Goal: Information Seeking & Learning: Check status

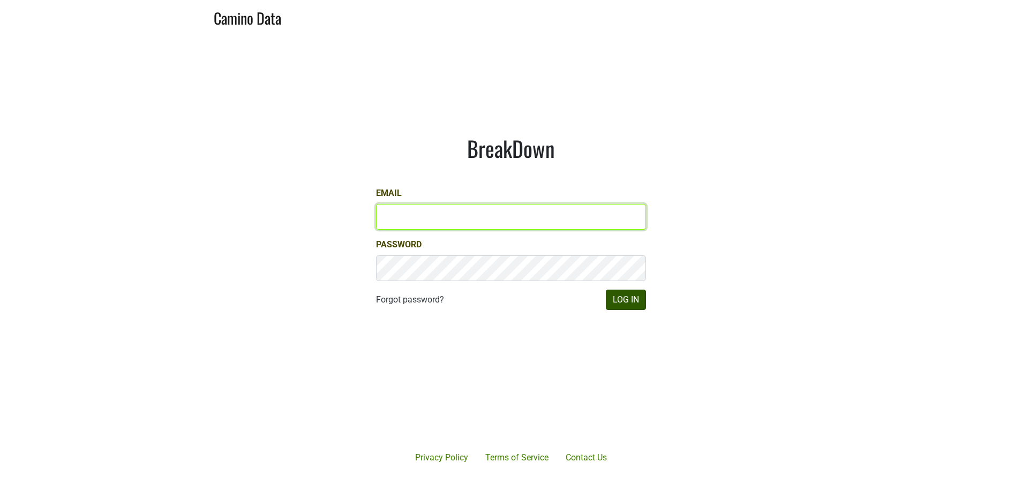
type input "susan@dumol.com"
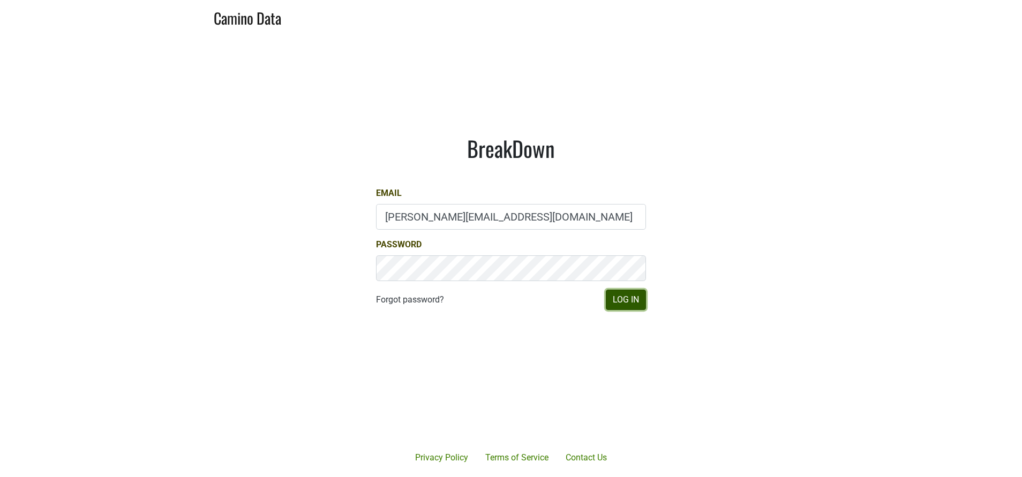
click at [637, 304] on button "Log In" at bounding box center [626, 300] width 40 height 20
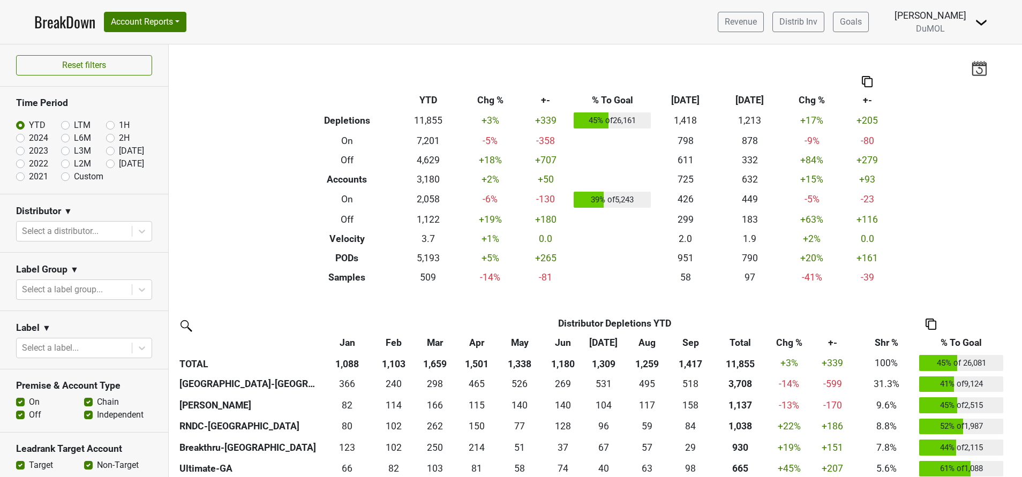
click at [119, 162] on label "[DATE]" at bounding box center [131, 163] width 25 height 13
click at [106, 162] on input "[DATE]" at bounding box center [127, 162] width 43 height 11
radio input "true"
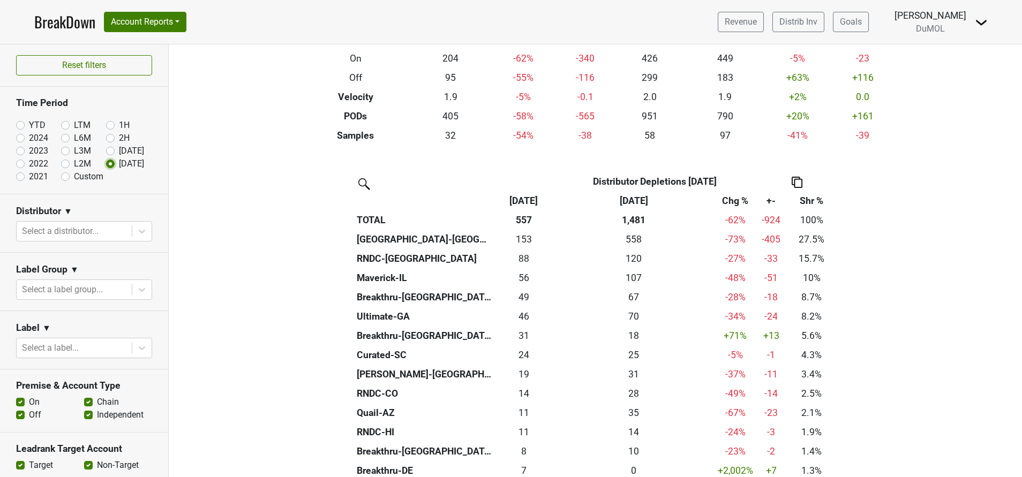
scroll to position [139, 0]
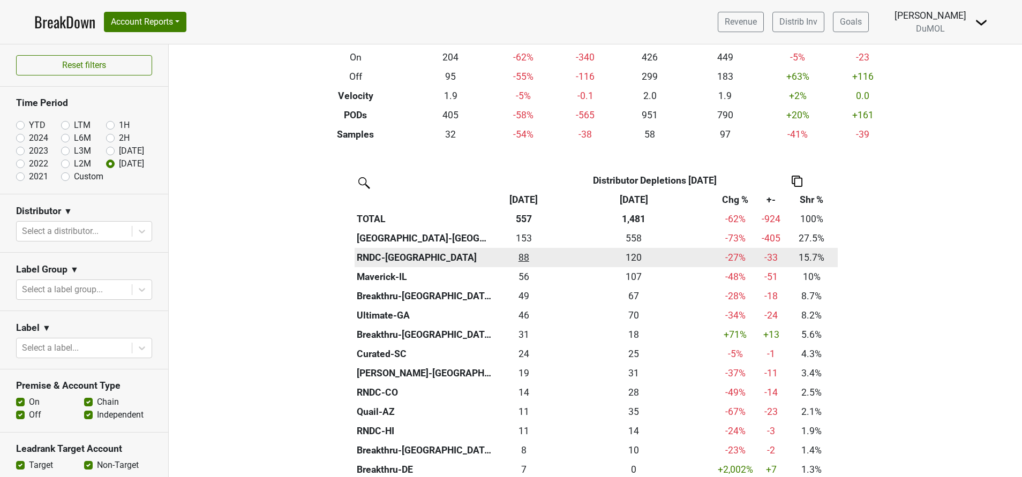
click at [513, 256] on div "87.666 88" at bounding box center [524, 258] width 54 height 14
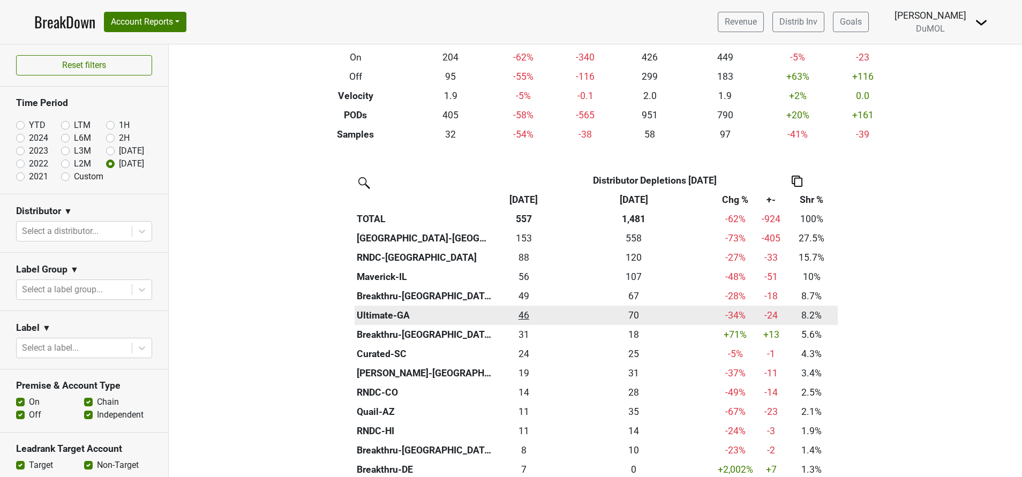
scroll to position [0, 0]
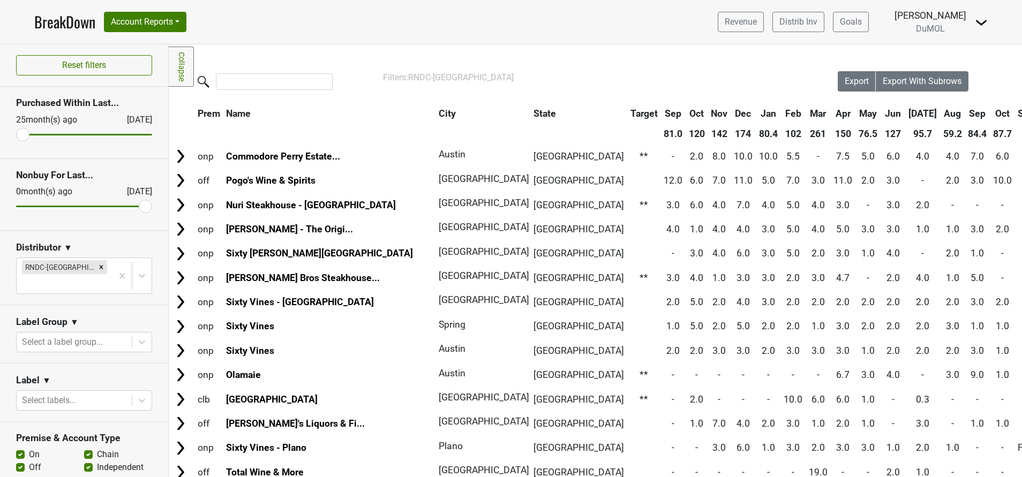
click at [990, 112] on th "Oct" at bounding box center [1002, 113] width 24 height 19
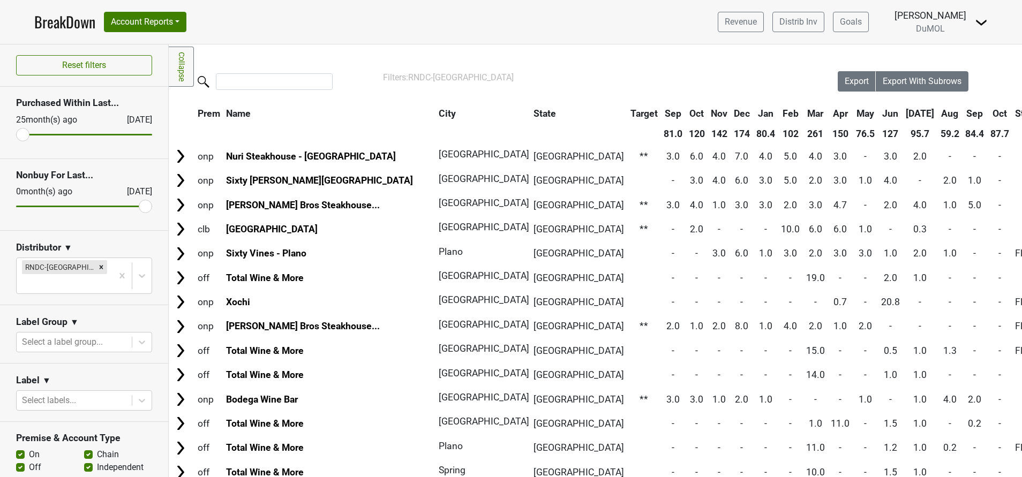
click at [988, 112] on th "Oct" at bounding box center [1000, 113] width 24 height 19
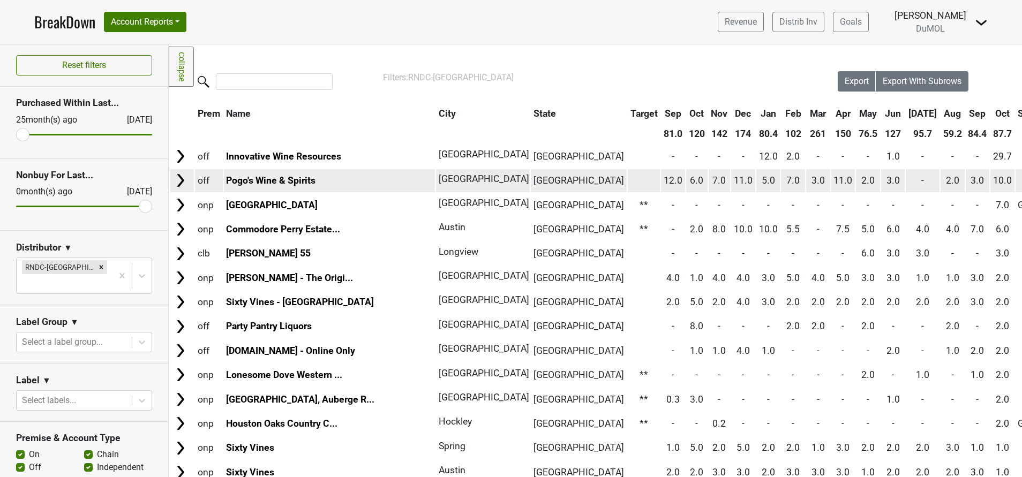
click at [177, 179] on img at bounding box center [180, 180] width 16 height 16
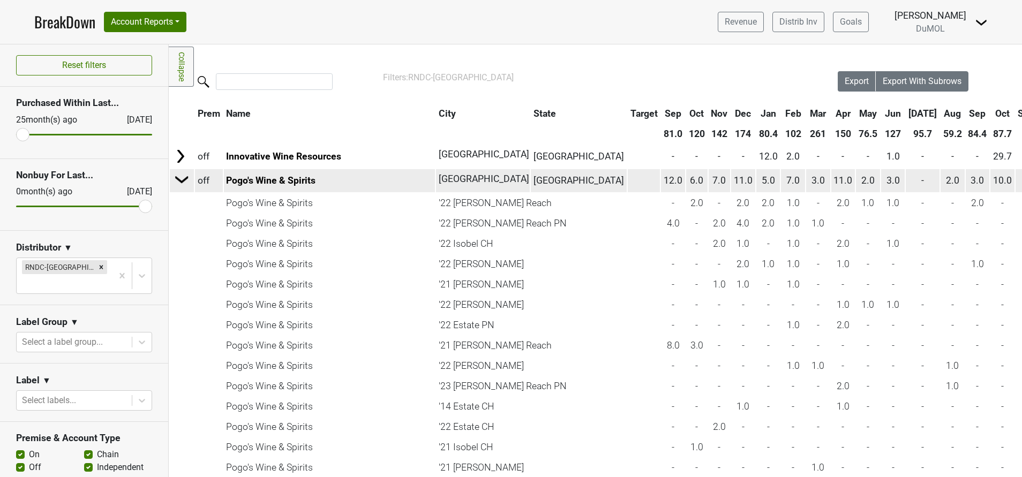
click at [176, 181] on img at bounding box center [182, 179] width 16 height 16
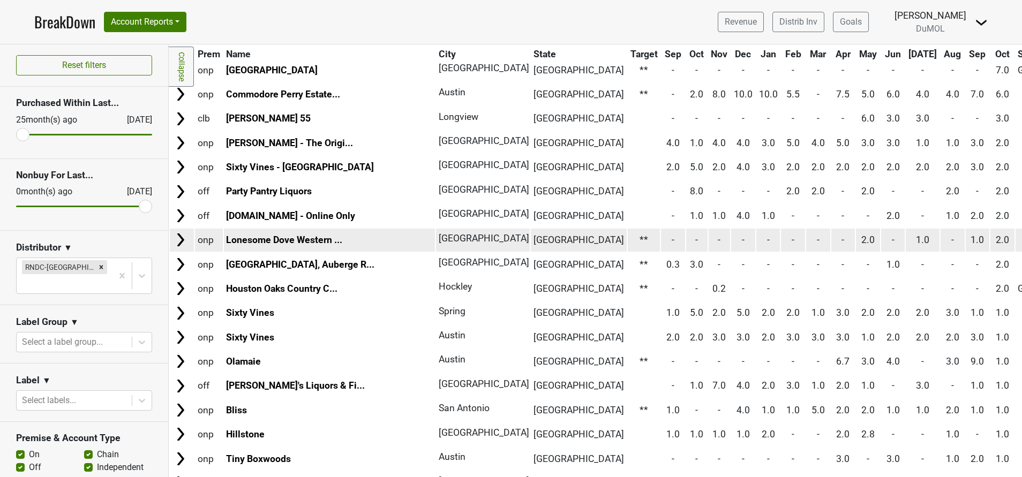
scroll to position [137, 0]
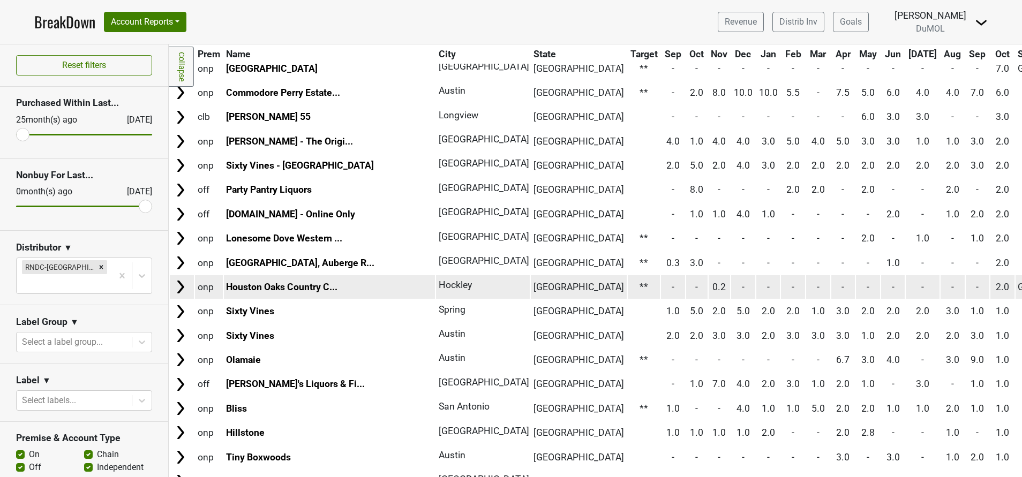
click at [182, 288] on img at bounding box center [180, 287] width 16 height 16
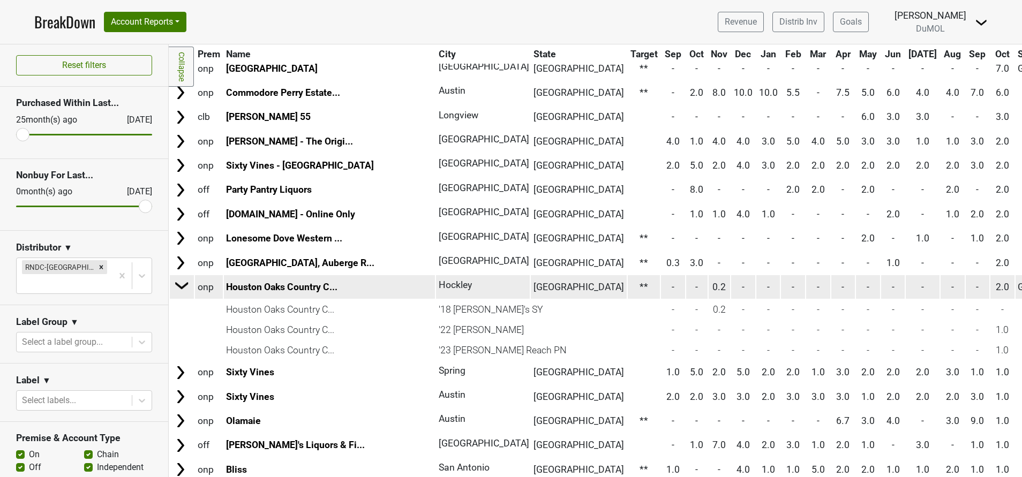
click at [182, 288] on img at bounding box center [182, 285] width 16 height 16
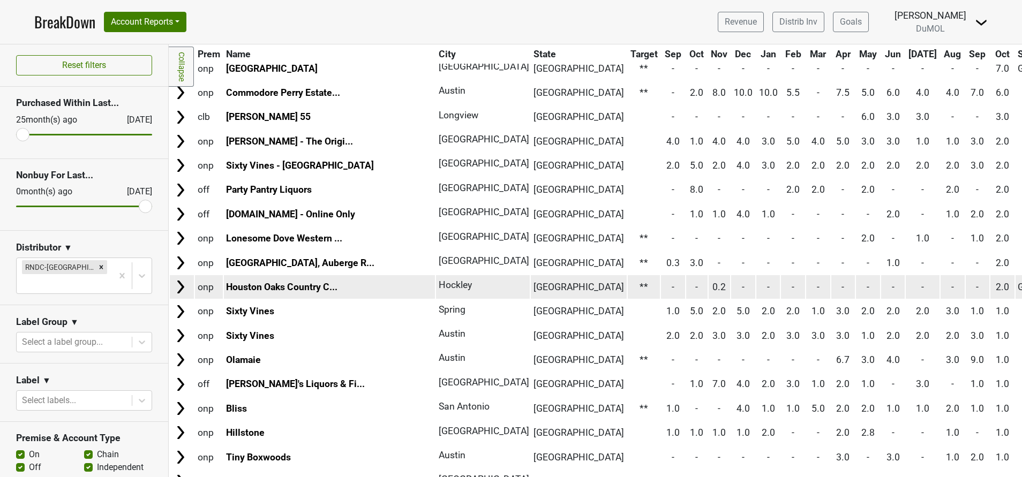
click at [182, 288] on img at bounding box center [180, 287] width 16 height 16
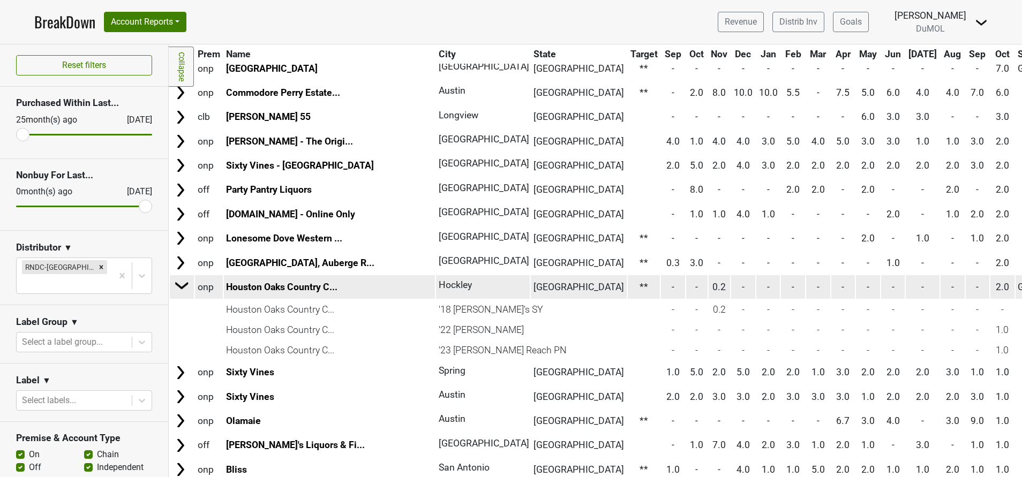
click at [182, 288] on img at bounding box center [182, 285] width 16 height 16
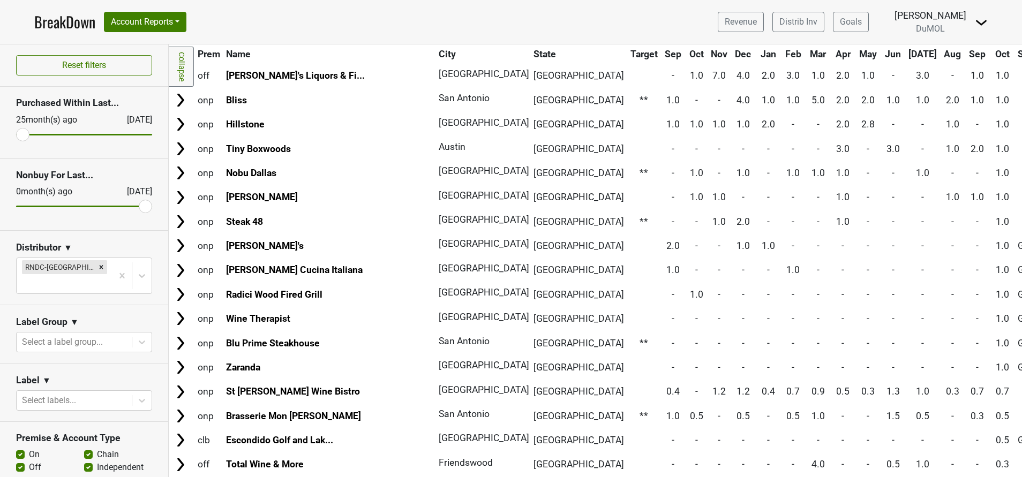
scroll to position [447, 0]
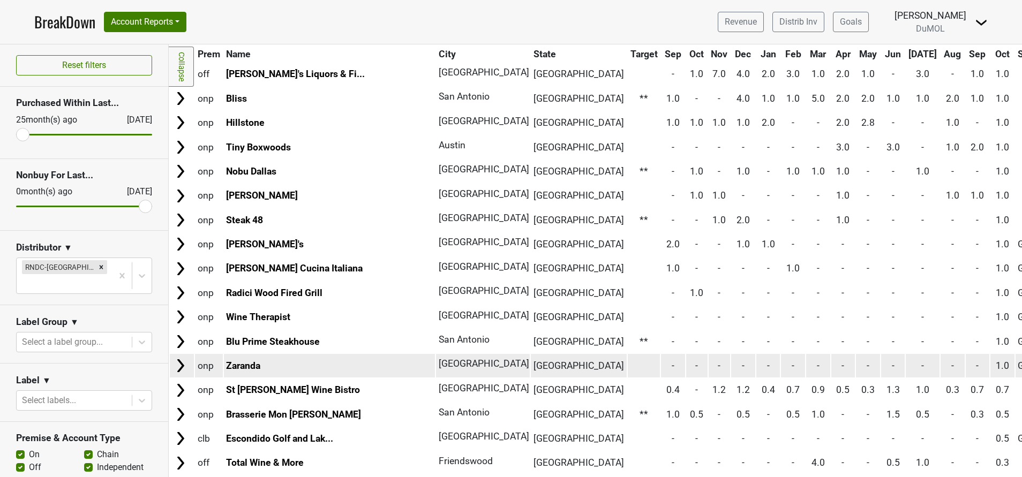
click at [179, 363] on img at bounding box center [180, 366] width 16 height 16
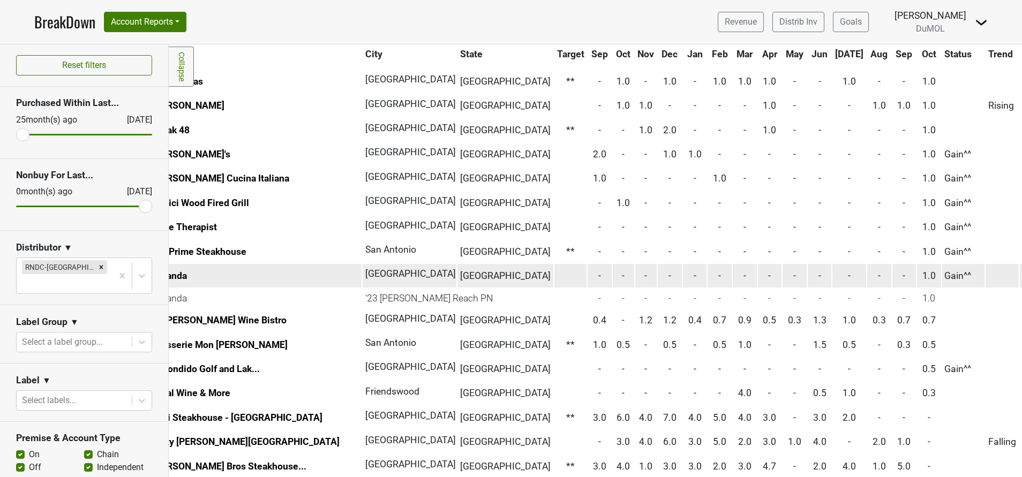
scroll to position [537, 0]
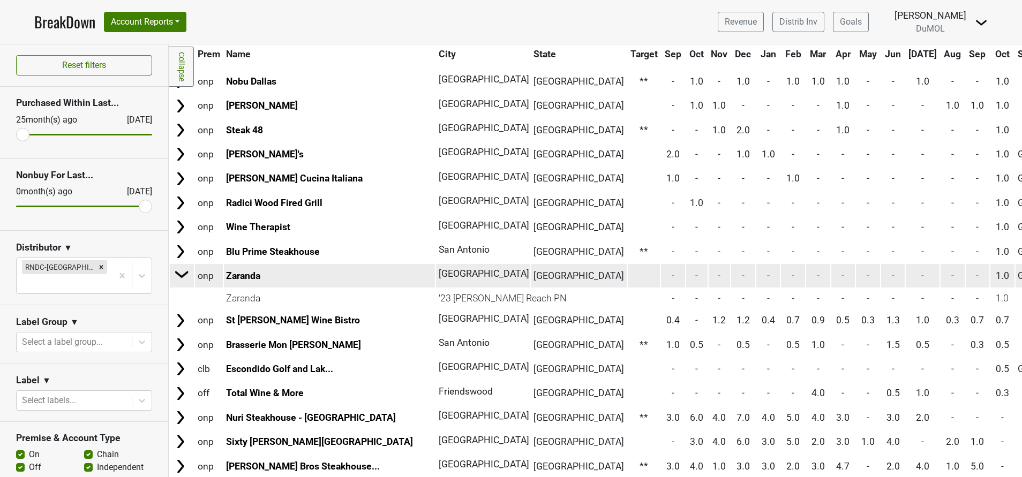
click at [179, 275] on img at bounding box center [182, 274] width 16 height 16
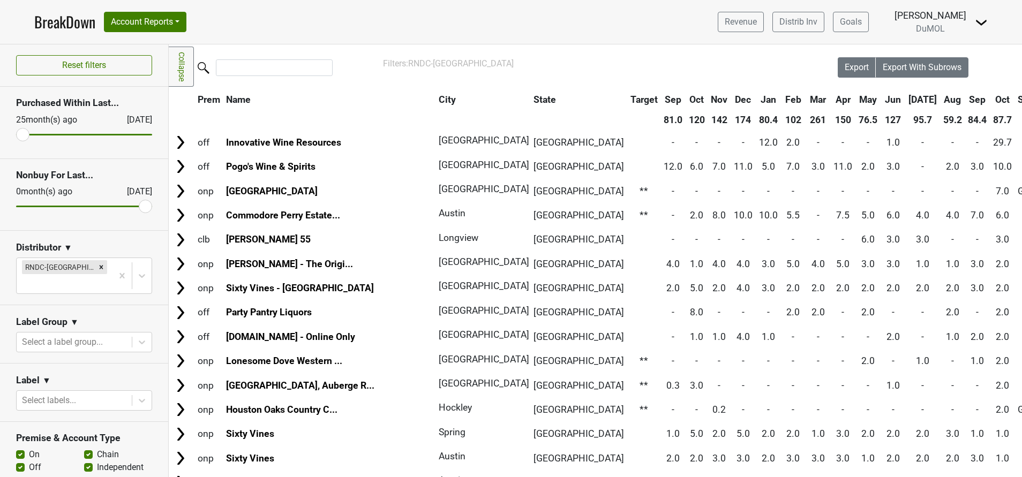
scroll to position [0, 0]
